Goal: Consume media (video, audio): Consume media (video, audio)

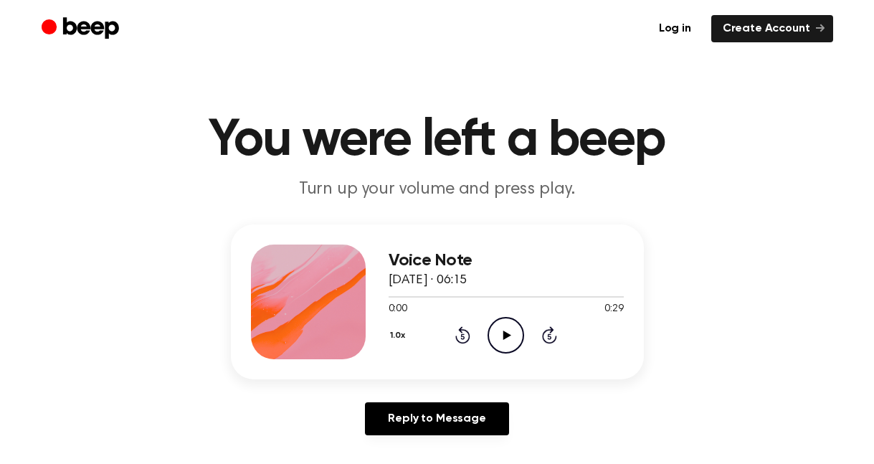
click at [502, 341] on icon "Play Audio" at bounding box center [505, 335] width 37 height 37
click at [521, 342] on circle at bounding box center [505, 335] width 35 height 35
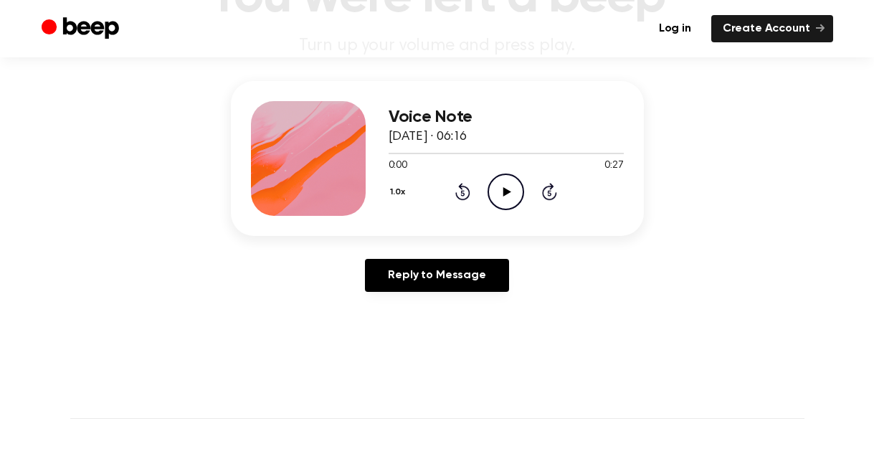
click at [506, 198] on icon "Play Audio" at bounding box center [505, 191] width 37 height 37
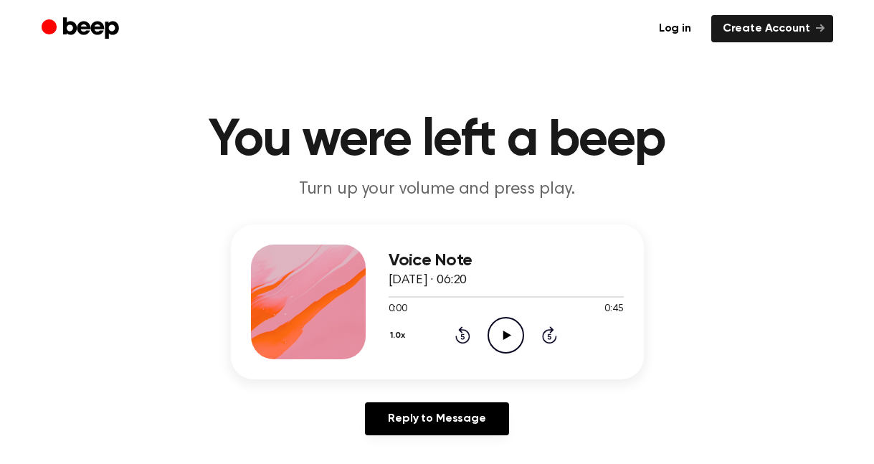
click at [518, 349] on icon "Play Audio" at bounding box center [505, 335] width 37 height 37
click at [509, 333] on icon at bounding box center [505, 334] width 6 height 9
click at [489, 330] on circle at bounding box center [505, 335] width 35 height 35
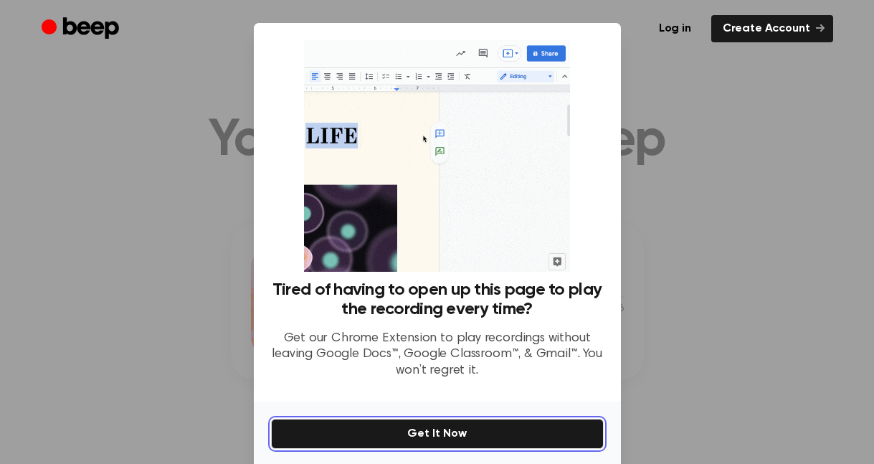
click at [446, 436] on button "Get It Now" at bounding box center [437, 434] width 333 height 30
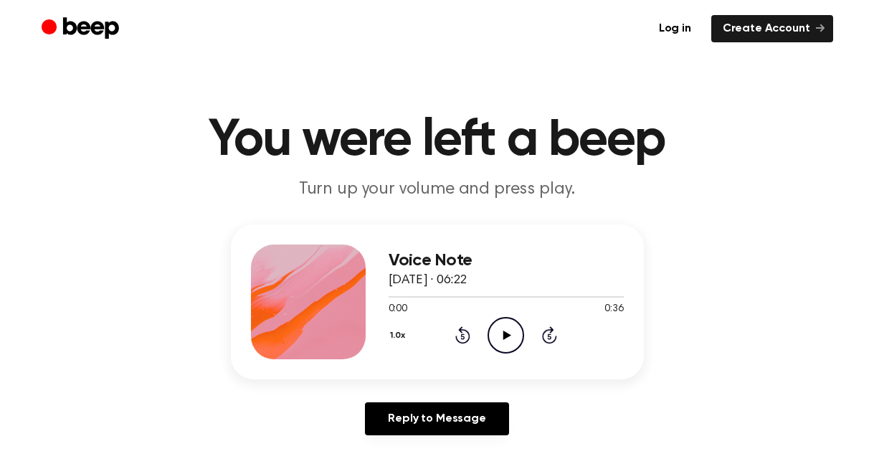
click at [507, 341] on icon "Play Audio" at bounding box center [505, 335] width 37 height 37
click at [494, 339] on icon "Play Audio" at bounding box center [505, 335] width 37 height 37
click at [516, 335] on icon "Pause Audio" at bounding box center [505, 335] width 37 height 37
click at [516, 335] on icon "Play Audio" at bounding box center [505, 335] width 37 height 37
drag, startPoint x: 516, startPoint y: 335, endPoint x: 502, endPoint y: 244, distance: 91.4
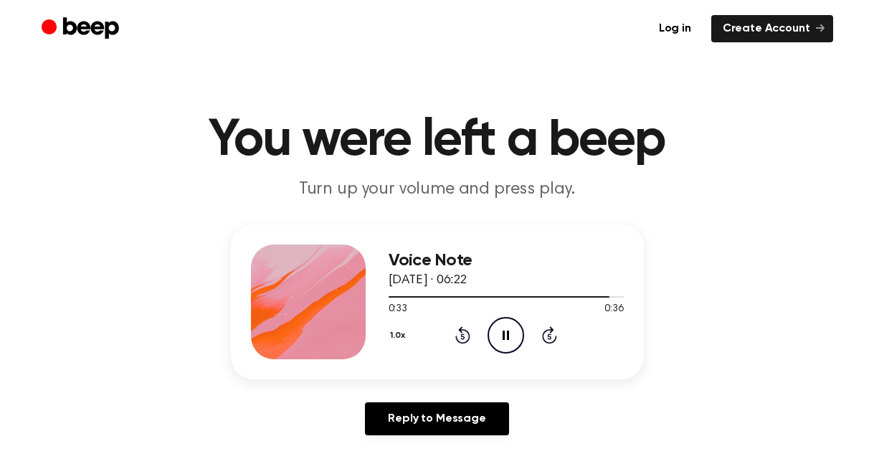
click at [516, 335] on icon "Pause Audio" at bounding box center [505, 335] width 37 height 37
click at [507, 335] on icon at bounding box center [507, 334] width 8 height 9
click at [507, 333] on icon at bounding box center [505, 334] width 6 height 9
click at [507, 333] on icon at bounding box center [507, 334] width 8 height 9
click at [515, 338] on icon "Play Audio" at bounding box center [505, 335] width 37 height 37
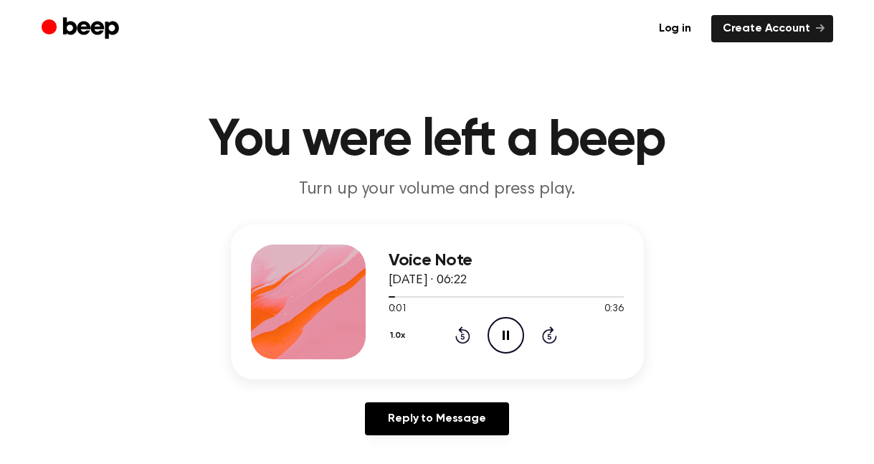
click at [491, 315] on div "0:01 0:36" at bounding box center [505, 309] width 235 height 15
click at [509, 339] on icon at bounding box center [505, 334] width 6 height 9
click at [520, 337] on icon "Play Audio" at bounding box center [505, 335] width 37 height 37
click at [501, 330] on icon "Play Audio" at bounding box center [505, 335] width 37 height 37
click at [508, 338] on icon "Play Audio" at bounding box center [505, 335] width 37 height 37
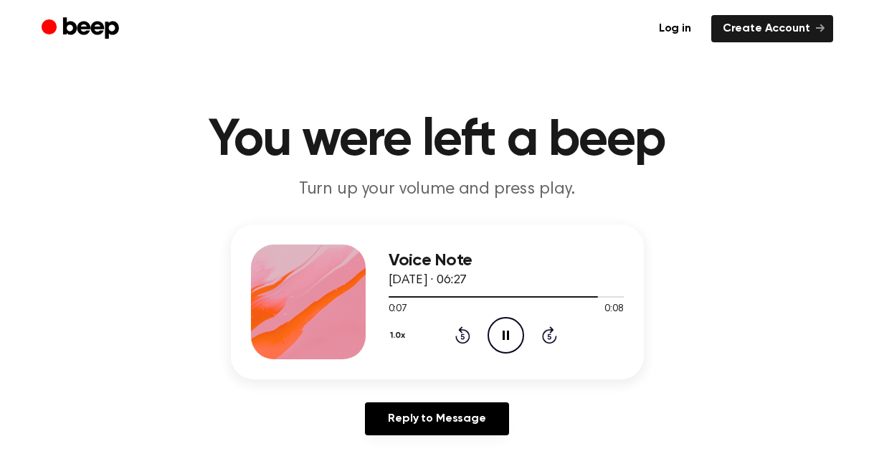
click at [509, 337] on icon at bounding box center [505, 334] width 6 height 9
